Goal: Find specific page/section: Find specific page/section

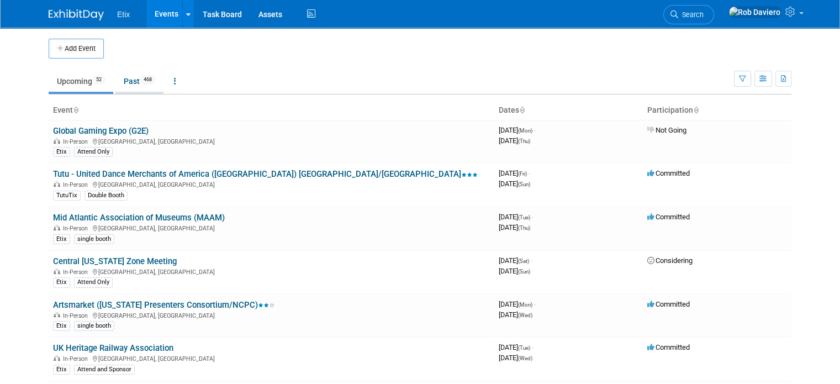
click at [128, 85] on link "Past 468" at bounding box center [139, 81] width 48 height 21
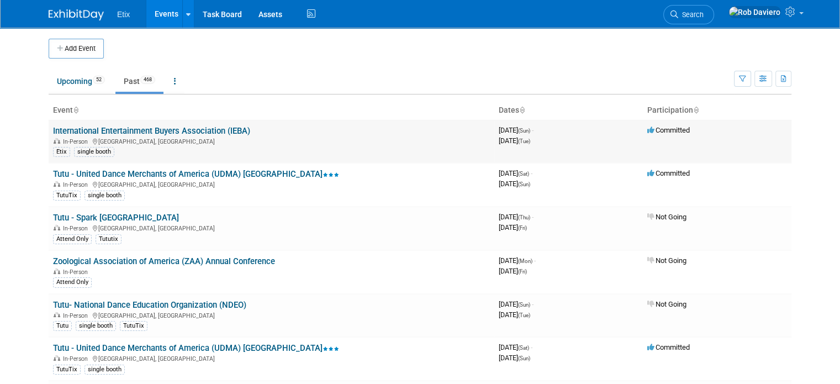
click at [141, 129] on link "International Entertainment Buyers Association (IEBA)" at bounding box center [151, 131] width 197 height 10
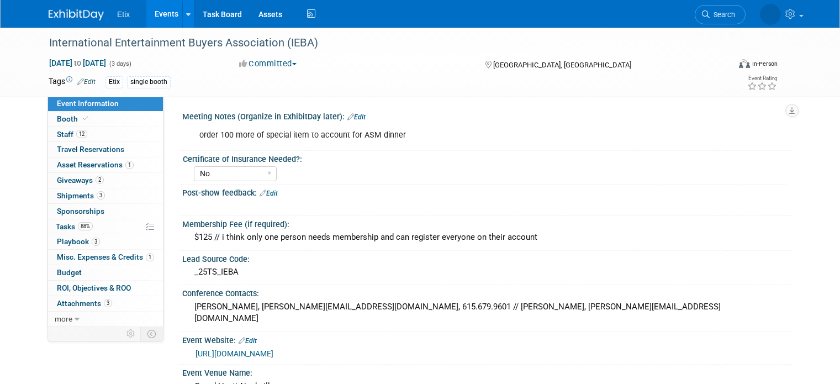
select select "No"
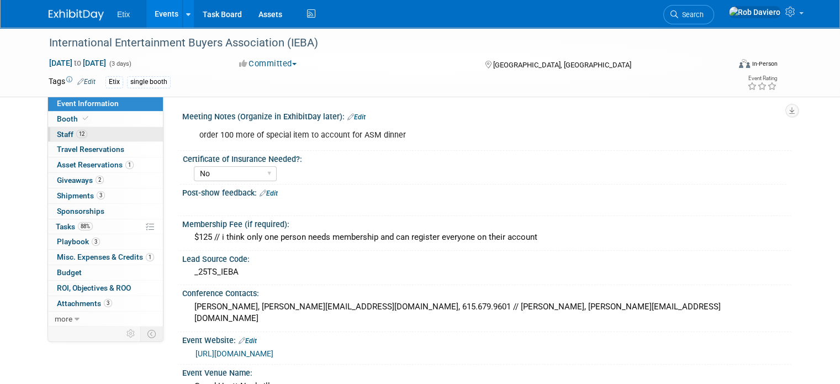
click at [76, 135] on span "12" at bounding box center [81, 134] width 11 height 8
